Goal: Transaction & Acquisition: Book appointment/travel/reservation

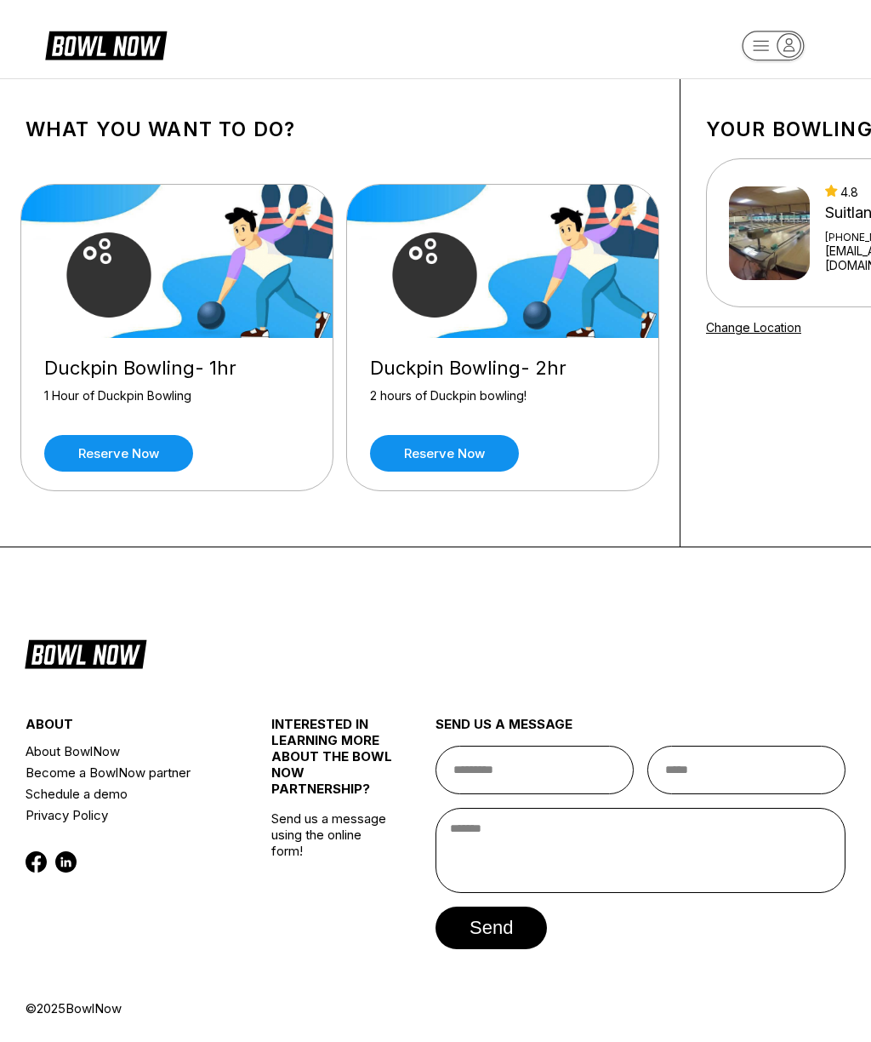
click at [456, 456] on link "Reserve now" at bounding box center [444, 453] width 149 height 37
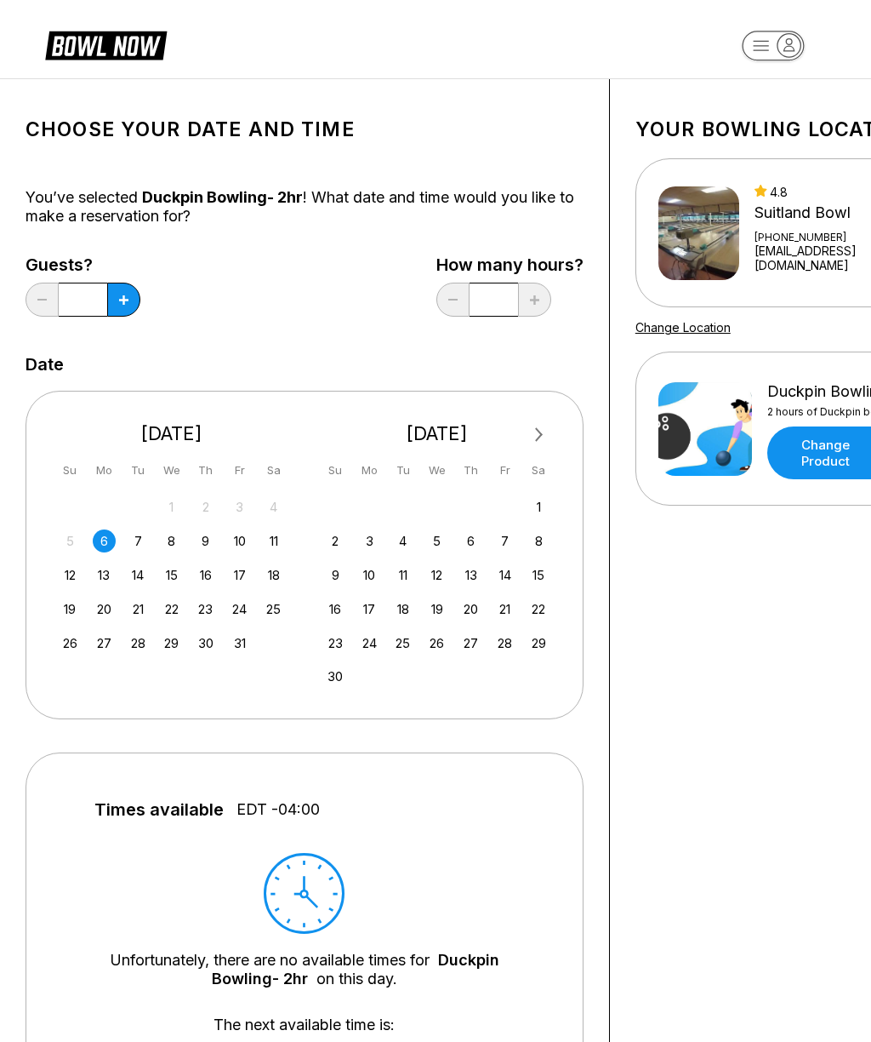
click at [148, 533] on div "5 6 7 8 9 10 11" at bounding box center [171, 540] width 231 height 26
click at [145, 541] on div "7" at bounding box center [137, 540] width 23 height 23
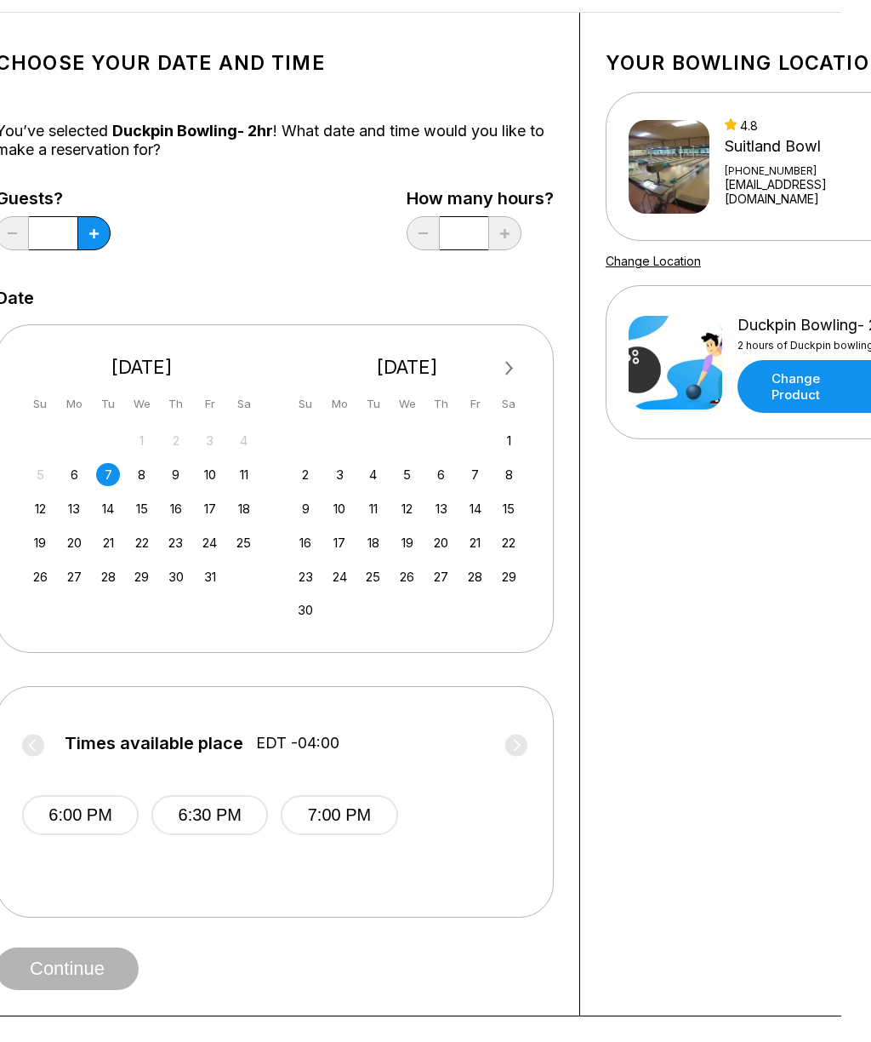
scroll to position [66, 0]
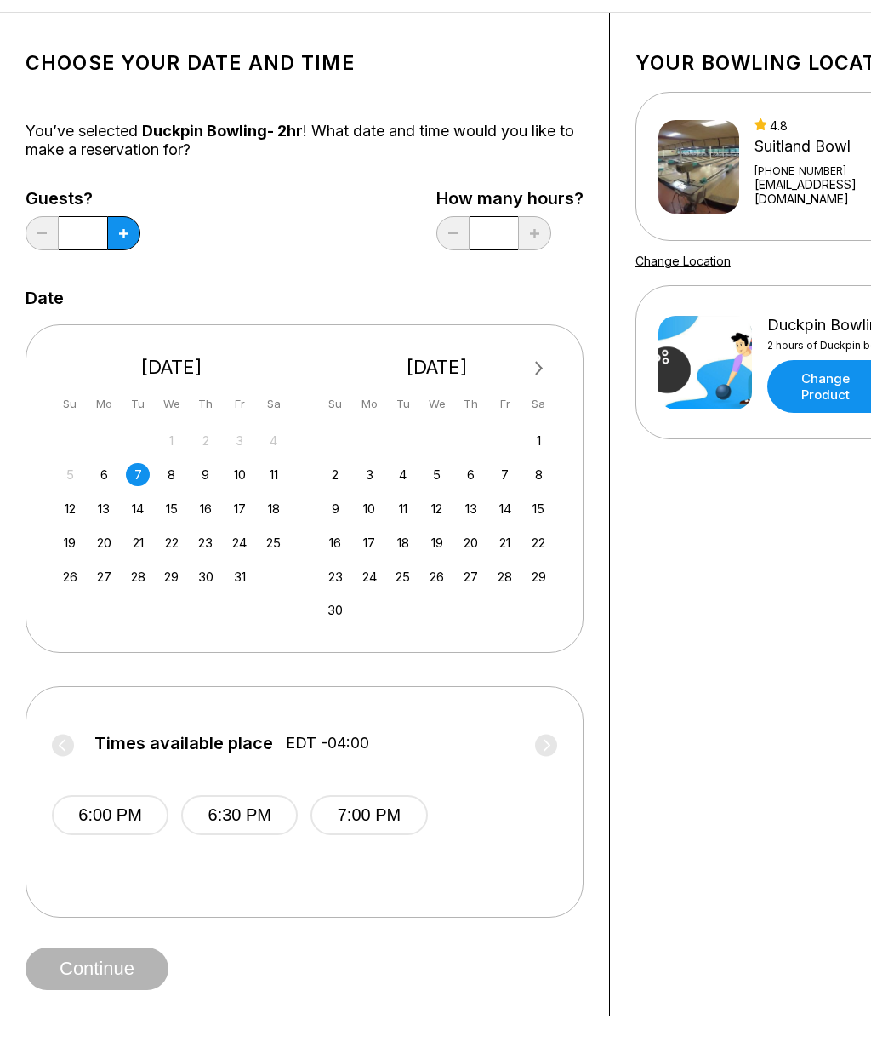
click at [57, 745] on label "Times available place EDT -04:00" at bounding box center [305, 747] width 506 height 27
click at [358, 740] on span "EDT -04:00" at bounding box center [327, 743] width 83 height 19
click at [556, 741] on label "Times available place EDT -04:00" at bounding box center [305, 747] width 506 height 27
click at [96, 815] on button "6:00 PM" at bounding box center [110, 815] width 117 height 40
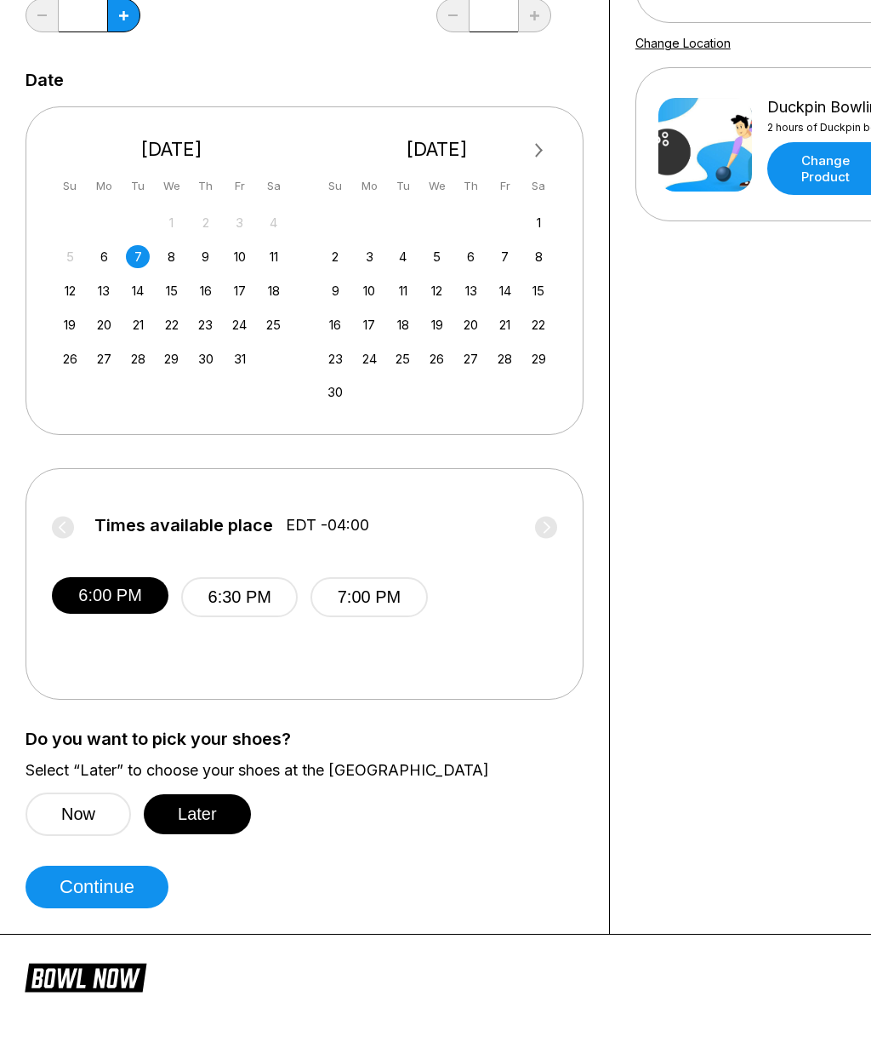
scroll to position [289, 0]
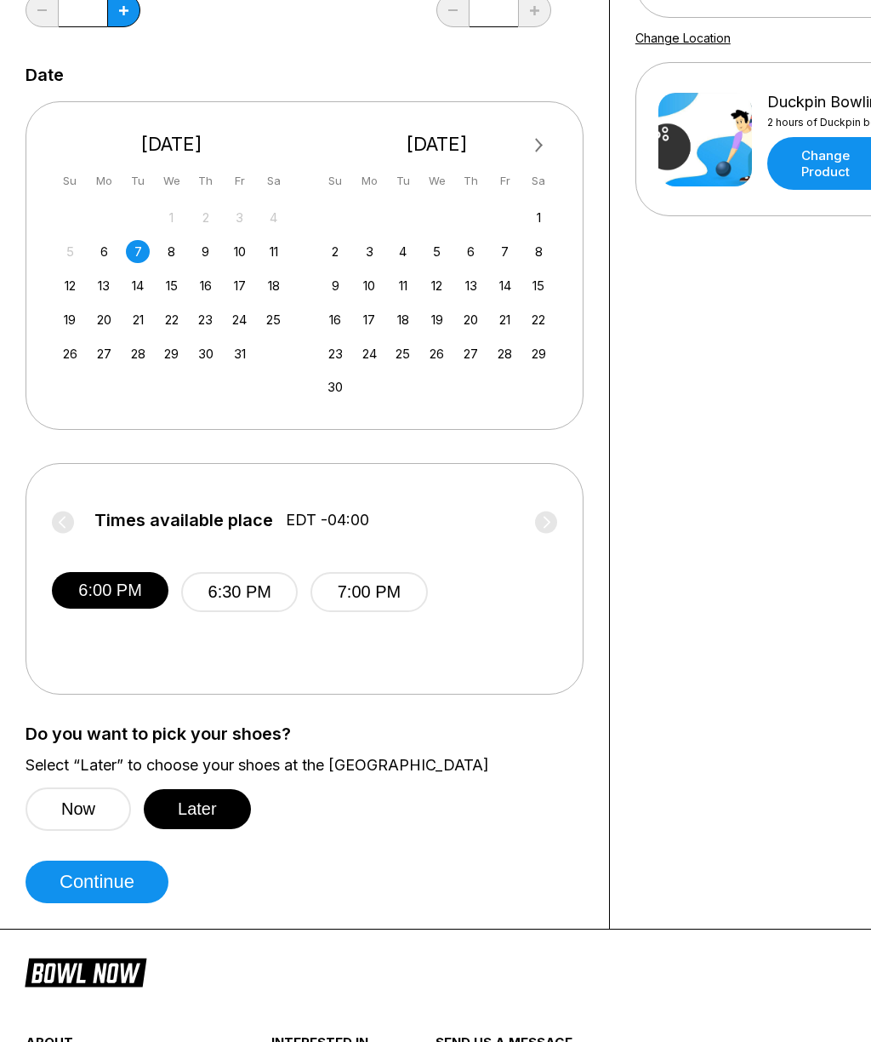
click at [215, 808] on button "Later" at bounding box center [197, 809] width 107 height 40
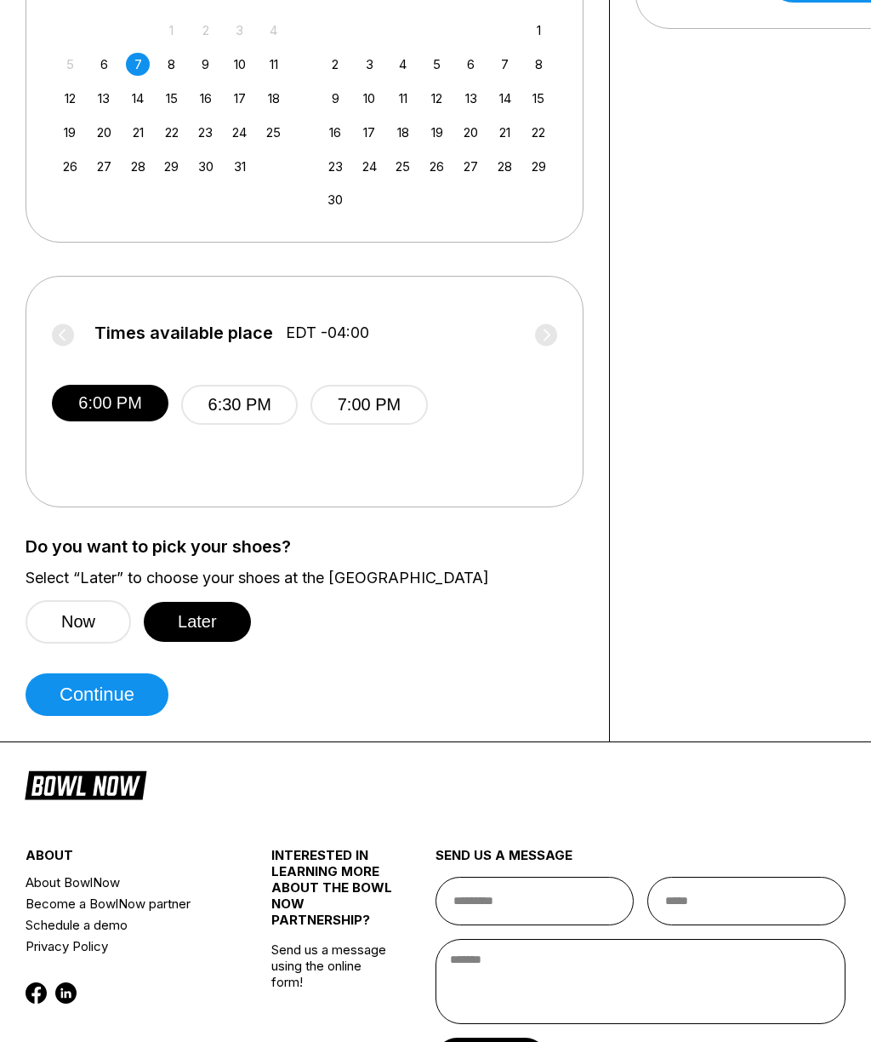
scroll to position [489, 0]
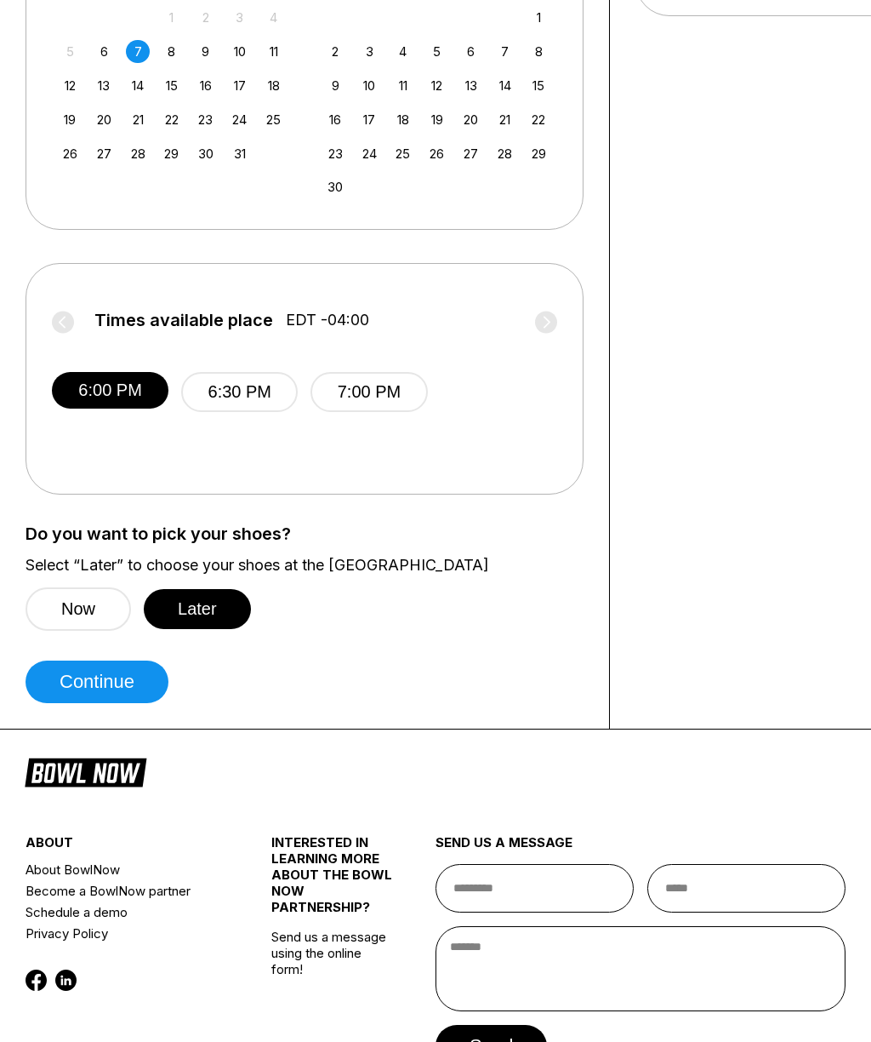
click at [136, 680] on button "Continue" at bounding box center [97, 681] width 143 height 43
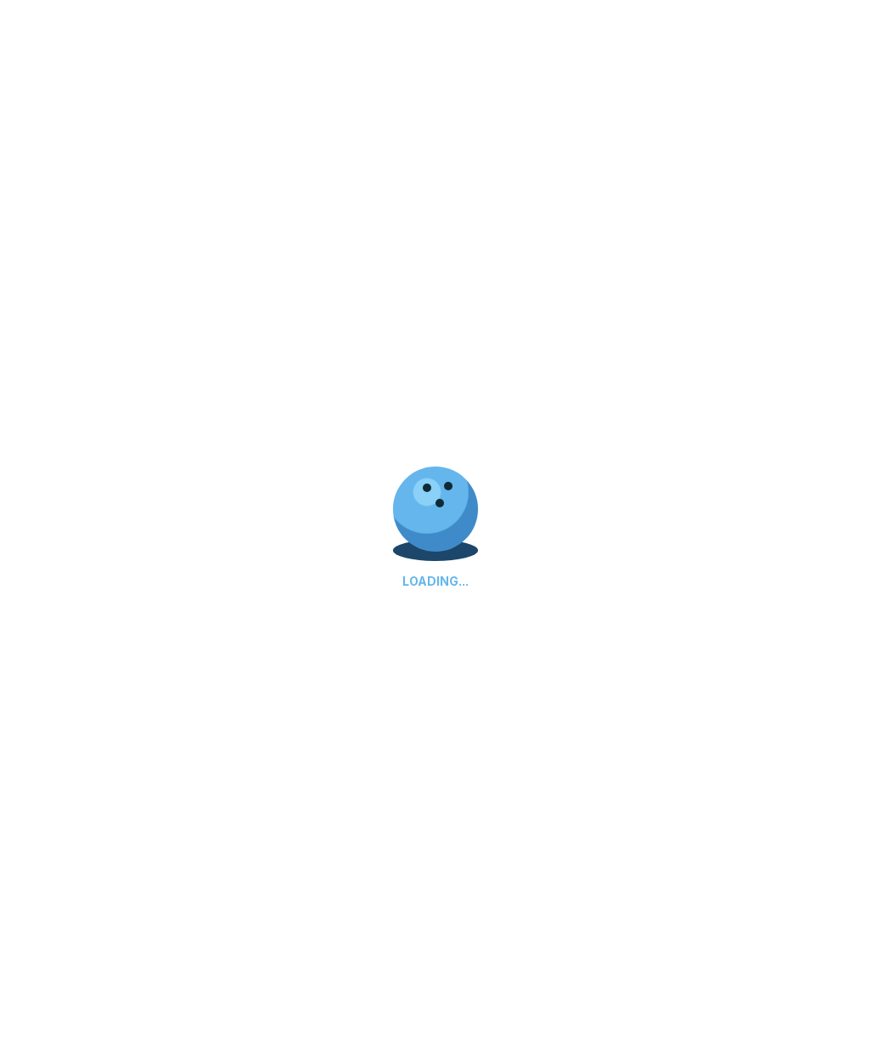
select select "**"
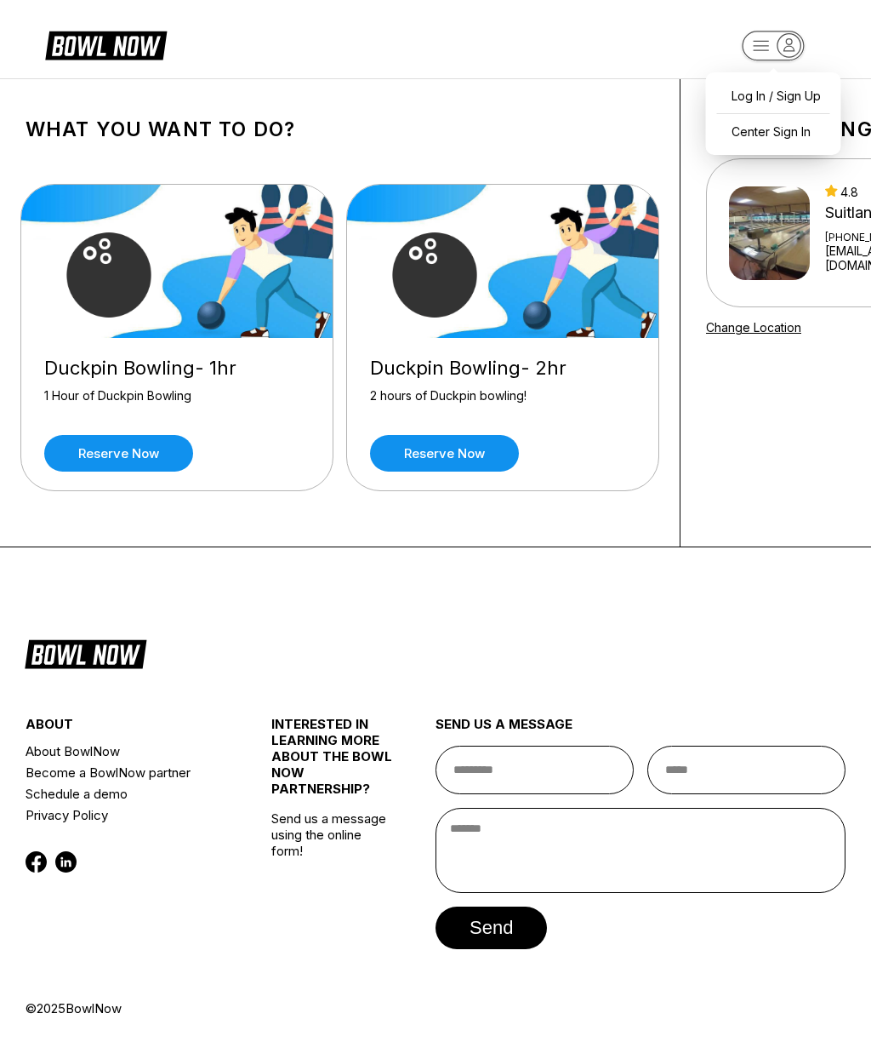
click at [618, 43] on header "Log In / Sign Up Center Sign In" at bounding box center [435, 39] width 871 height 78
